Goal: Check status: Check status

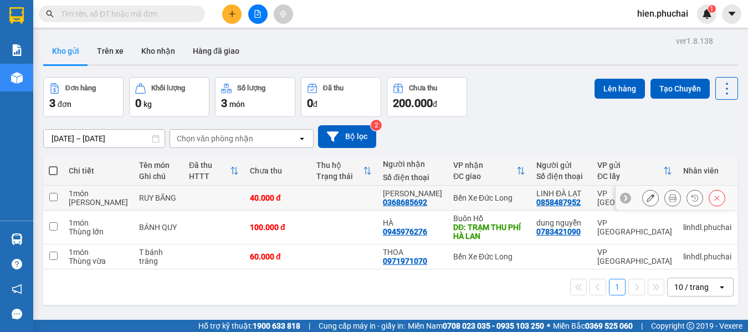
click at [691, 197] on icon at bounding box center [694, 197] width 7 height 7
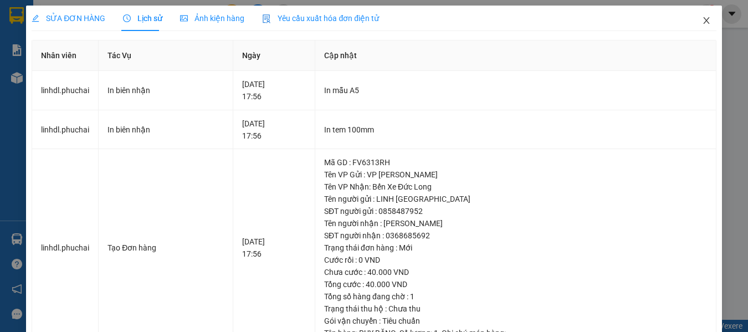
click at [693, 15] on span "Close" at bounding box center [705, 21] width 31 height 31
